Goal: Information Seeking & Learning: Learn about a topic

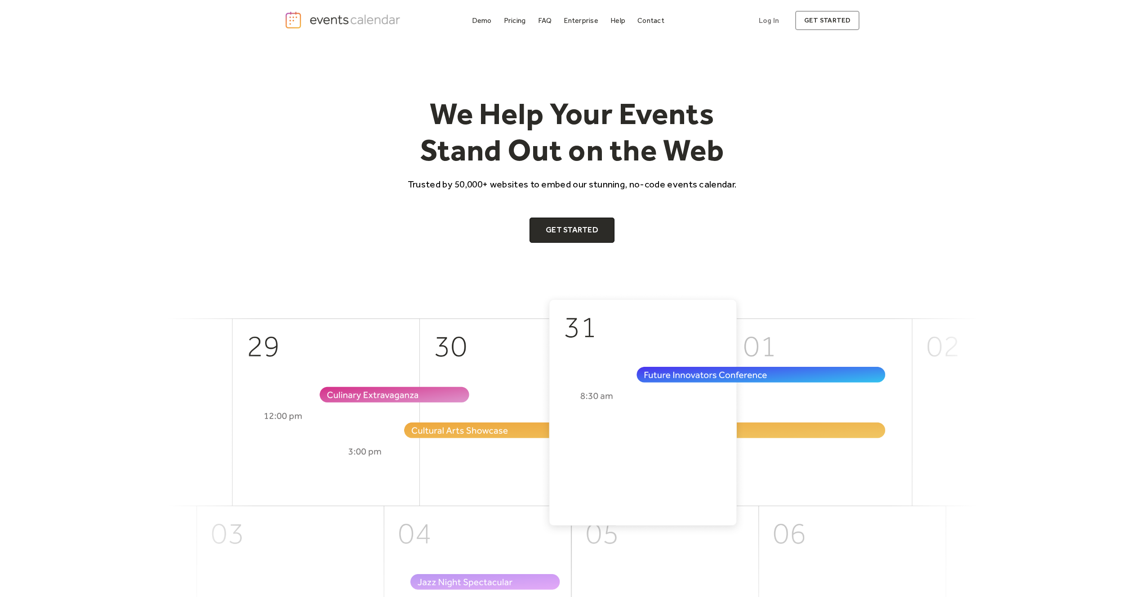
click at [620, 157] on h1 "We Help Your Events Stand Out on the Web" at bounding box center [571, 131] width 345 height 73
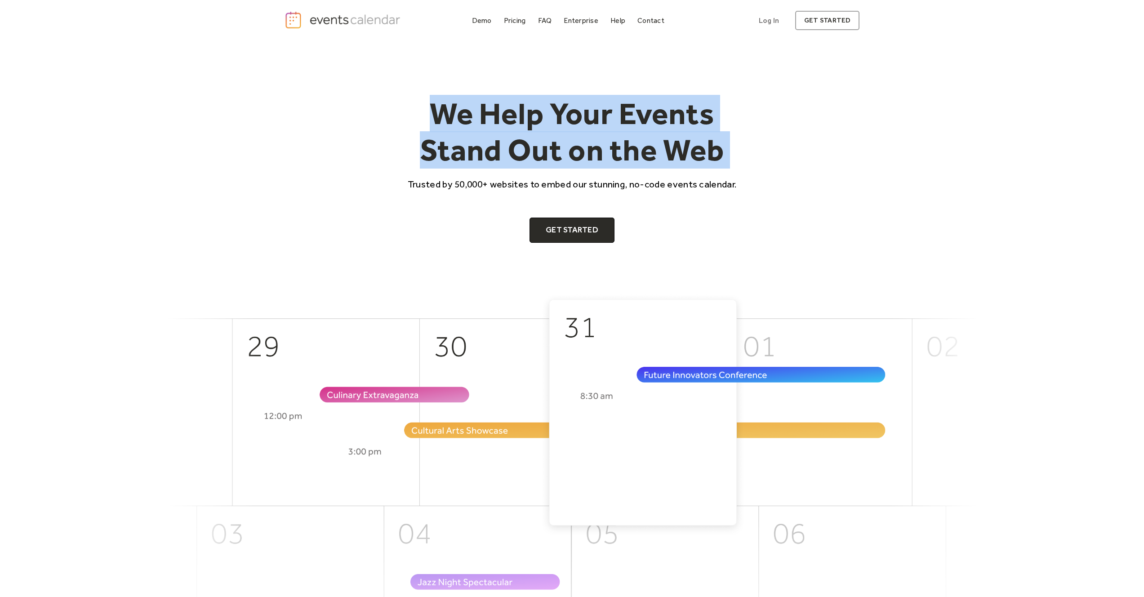
click at [620, 157] on h1 "We Help Your Events Stand Out on the Web" at bounding box center [571, 131] width 345 height 73
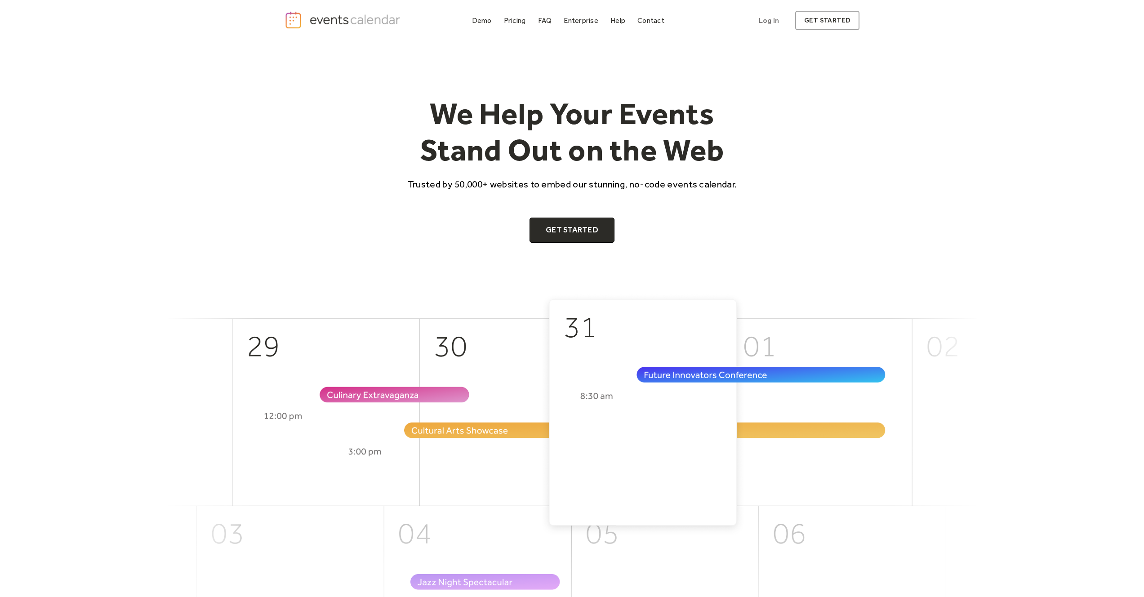
click at [413, 184] on p "Trusted by 50,000+ websites to embed our stunning, no-code events calendar." at bounding box center [571, 183] width 345 height 13
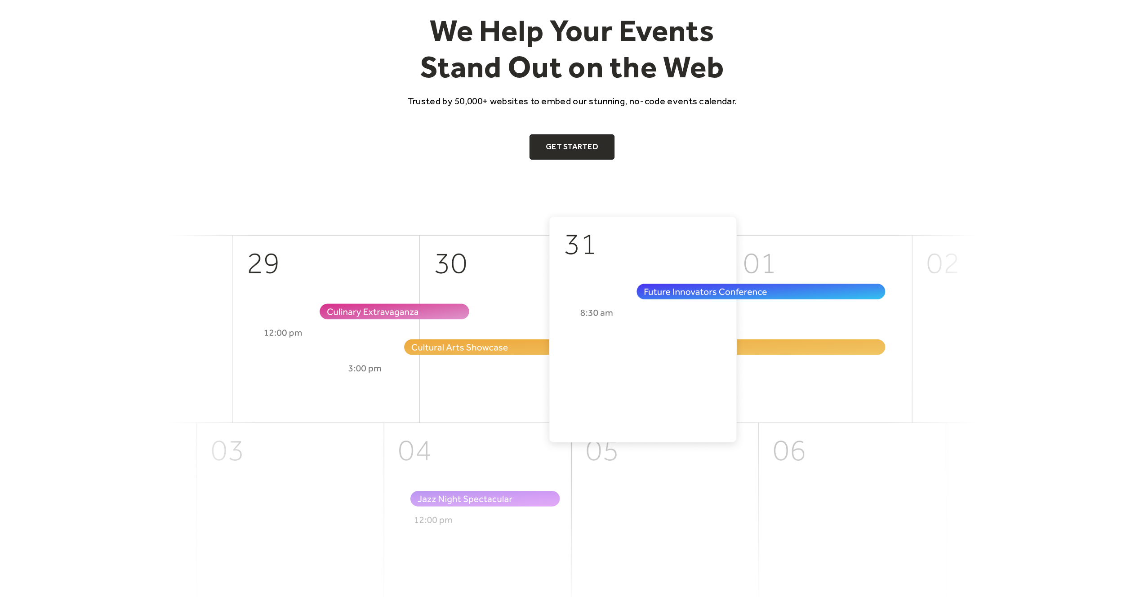
scroll to position [132, 0]
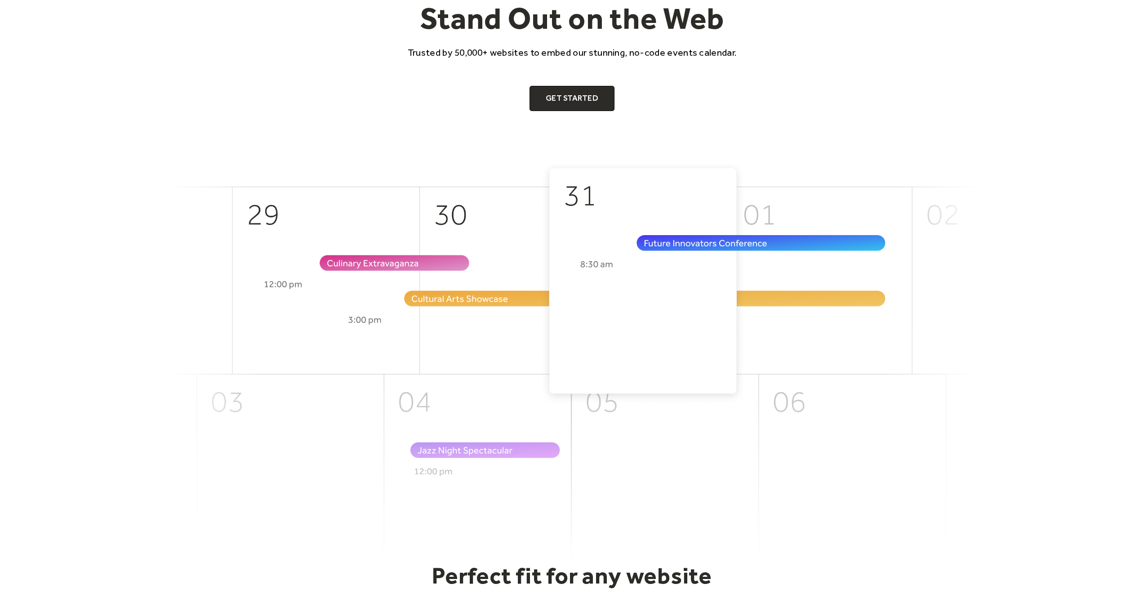
click at [660, 240] on img at bounding box center [572, 361] width 809 height 400
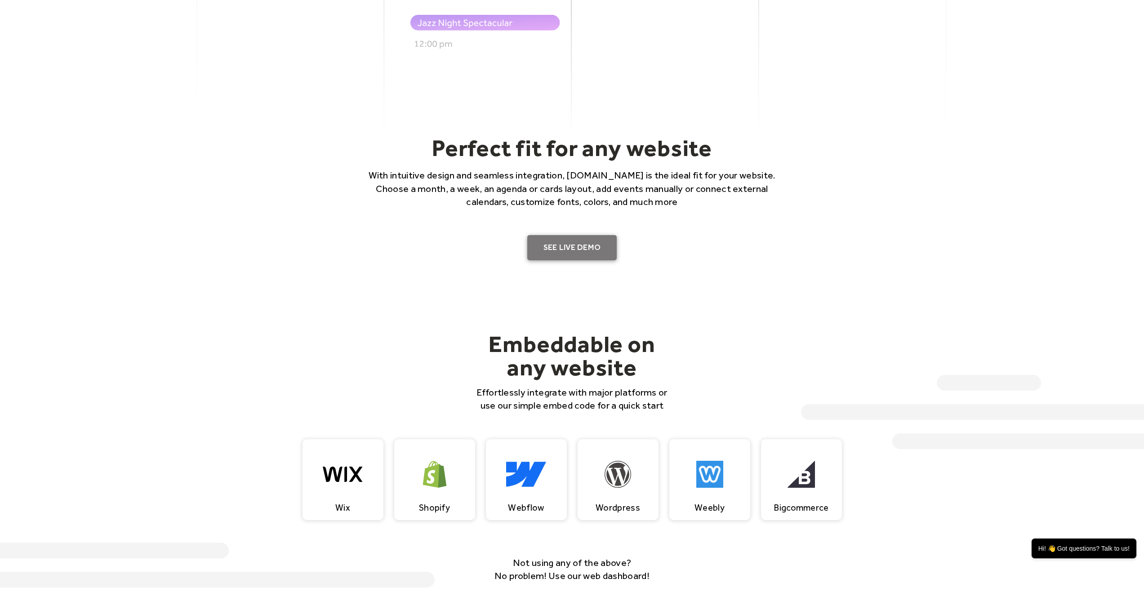
scroll to position [561, 0]
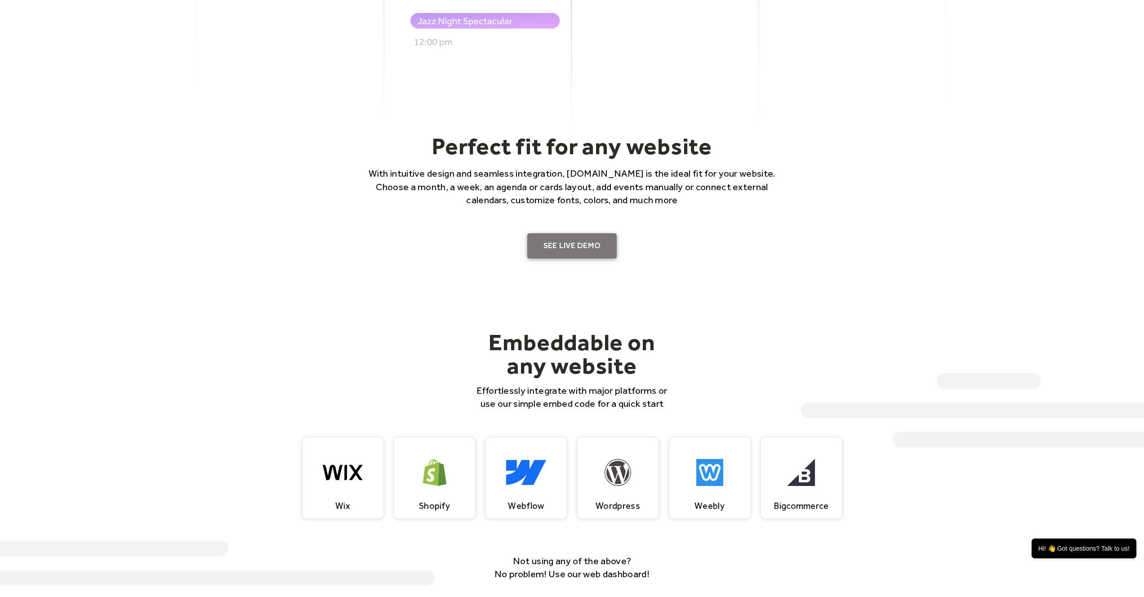
click at [572, 243] on link "SEE LIVE DEMO" at bounding box center [572, 245] width 90 height 25
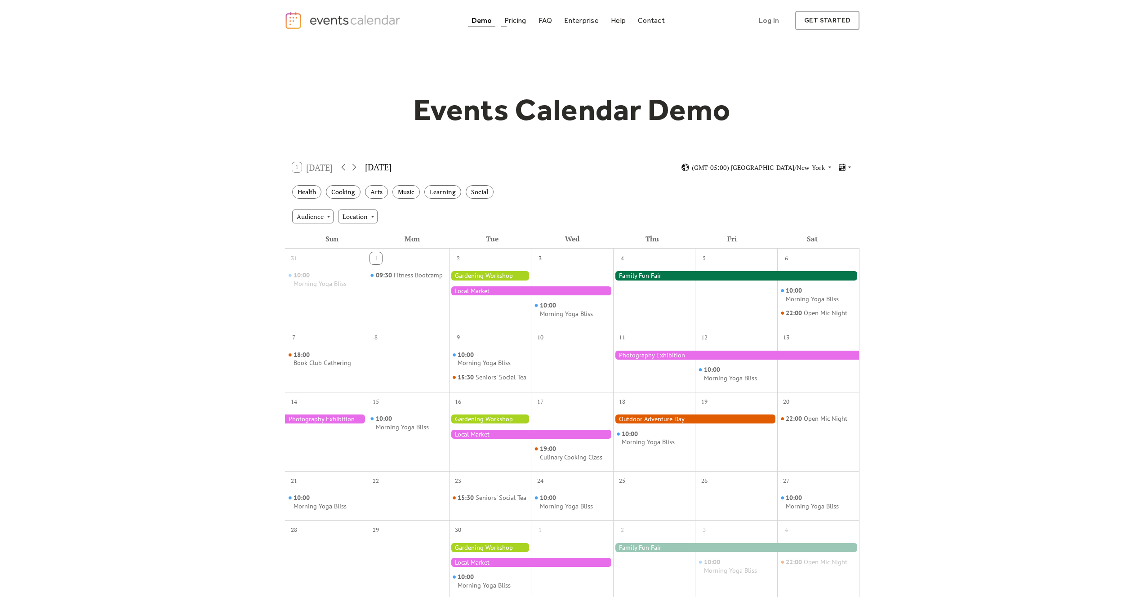
click at [502, 25] on link "Pricing" at bounding box center [515, 20] width 29 height 12
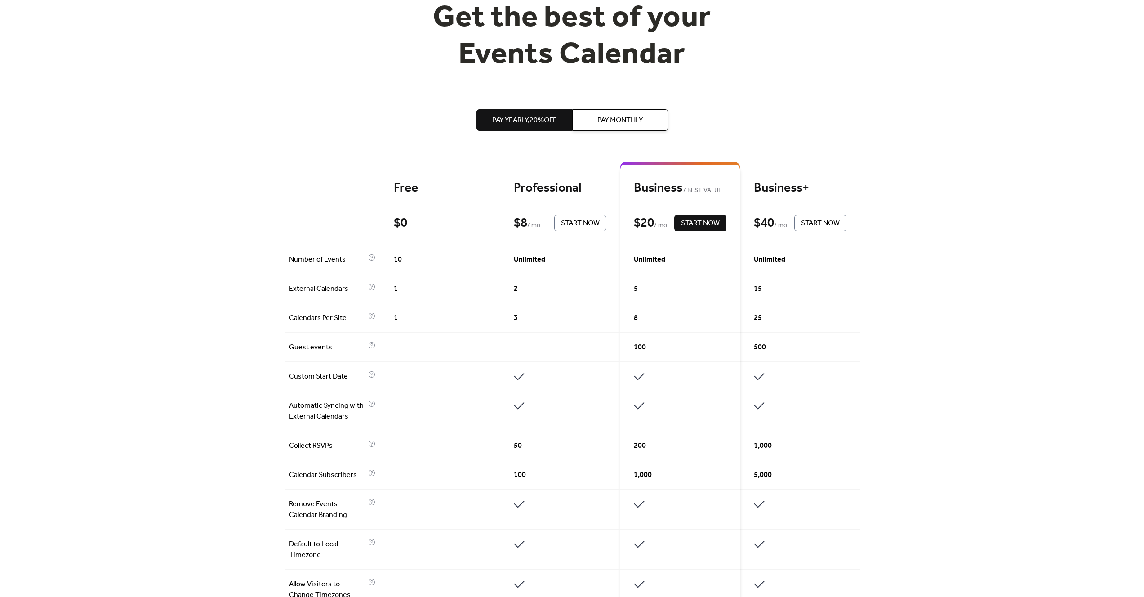
scroll to position [62, 0]
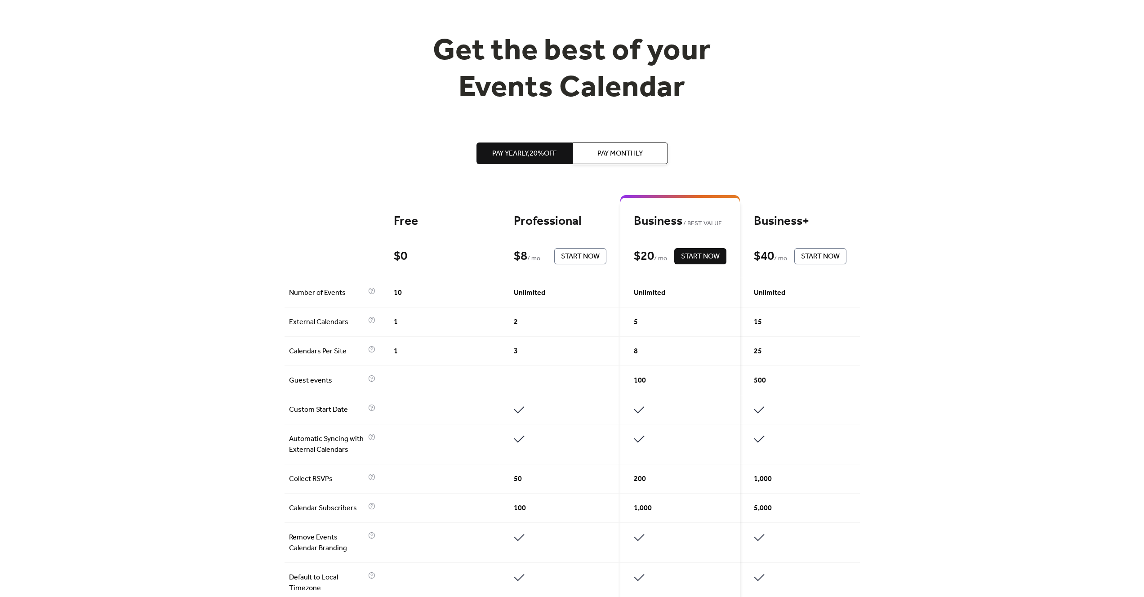
click at [201, 299] on div "Get the best of your Events Calendar Pay Yearly, 20% off Pay Monthly Free $ 0 S…" at bounding box center [572, 496] width 1144 height 1034
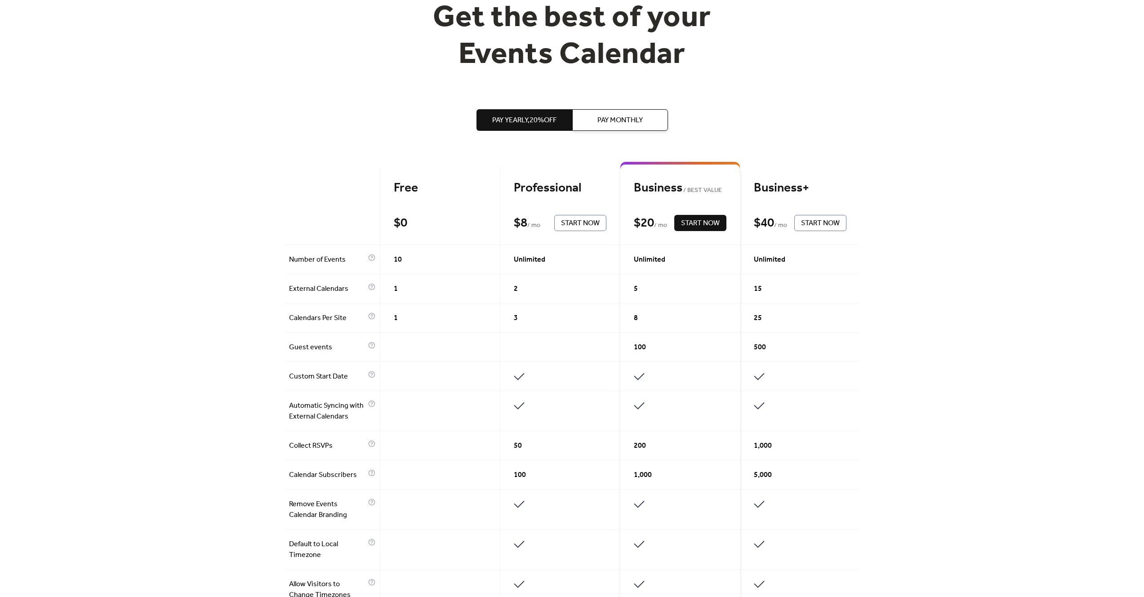
scroll to position [204, 0]
